Goal: Check status

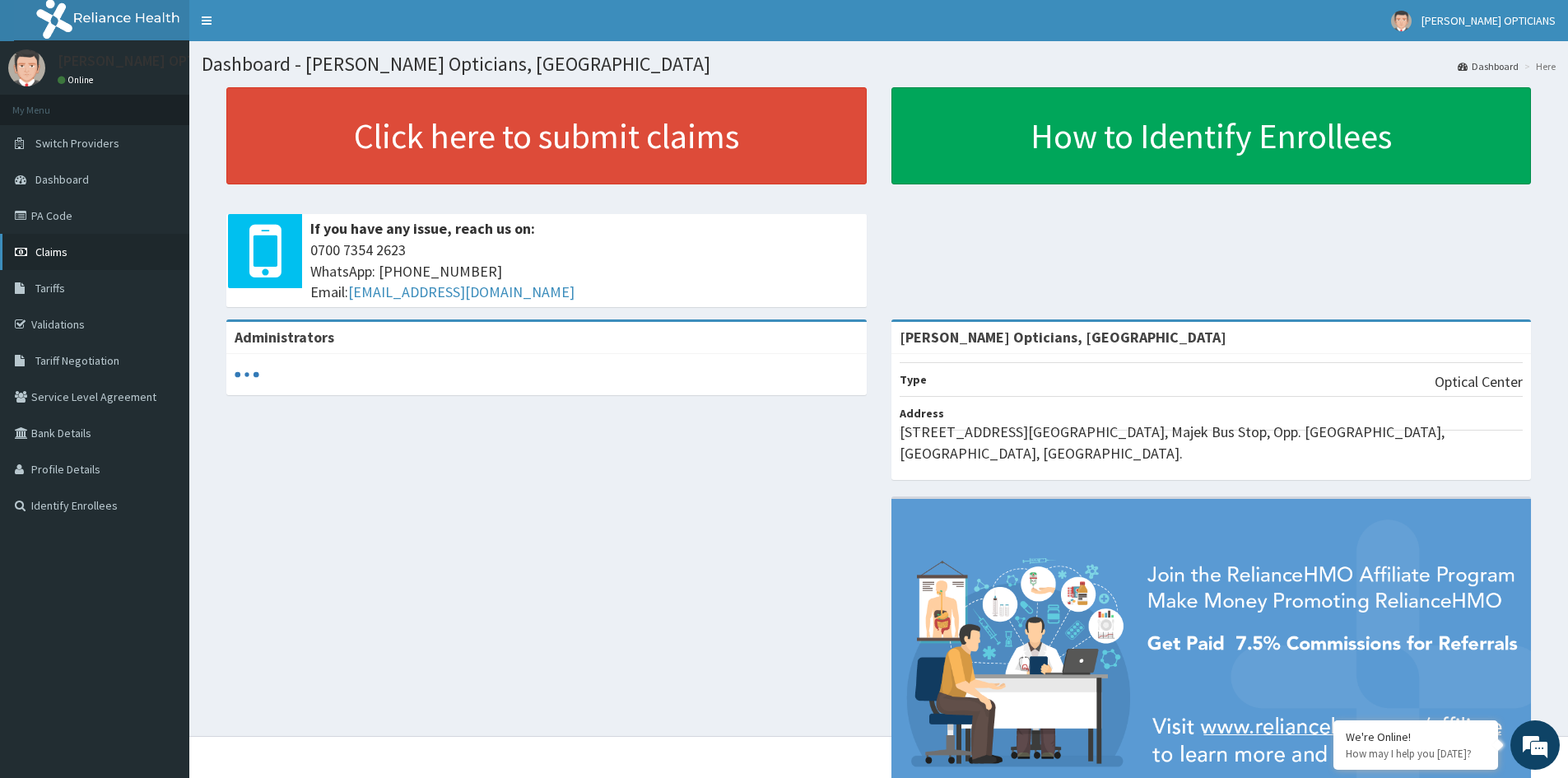
click at [45, 251] on span "Claims" at bounding box center [51, 252] width 32 height 15
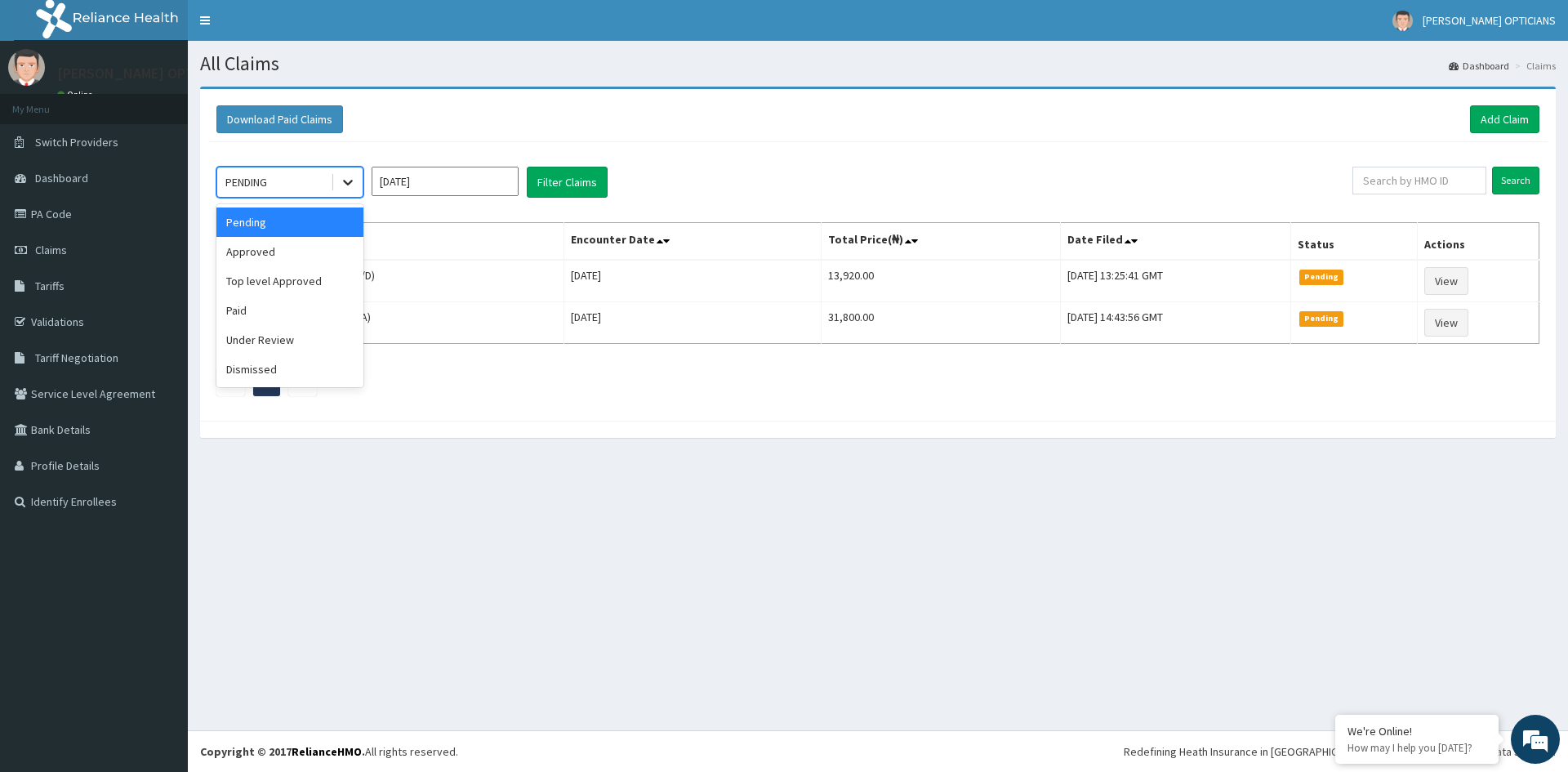
click at [345, 185] on icon at bounding box center [348, 182] width 16 height 16
click at [274, 260] on div "Approved" at bounding box center [289, 252] width 147 height 30
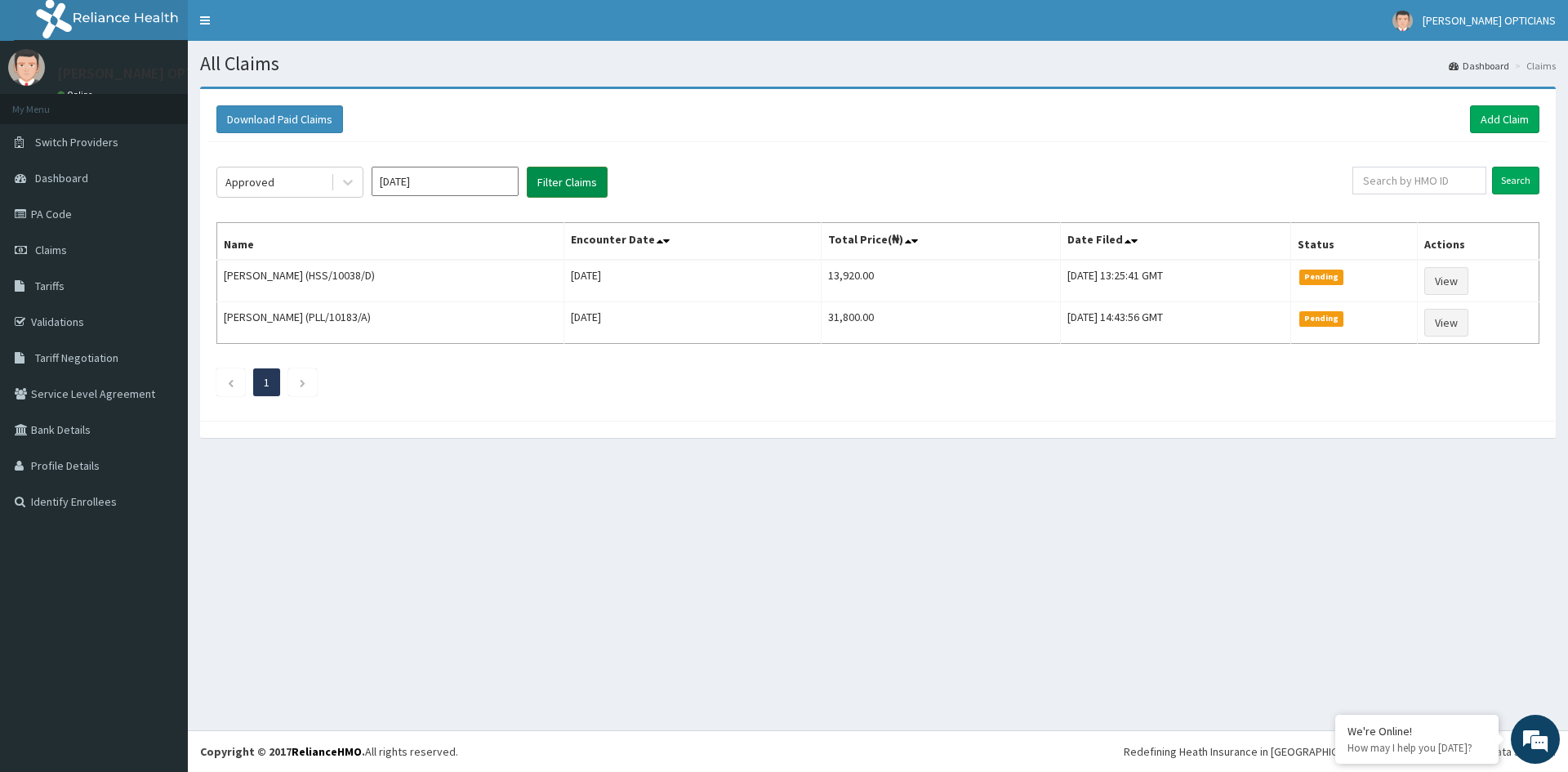
click at [553, 181] on button "Filter Claims" at bounding box center [567, 182] width 81 height 31
